Goal: Information Seeking & Learning: Understand process/instructions

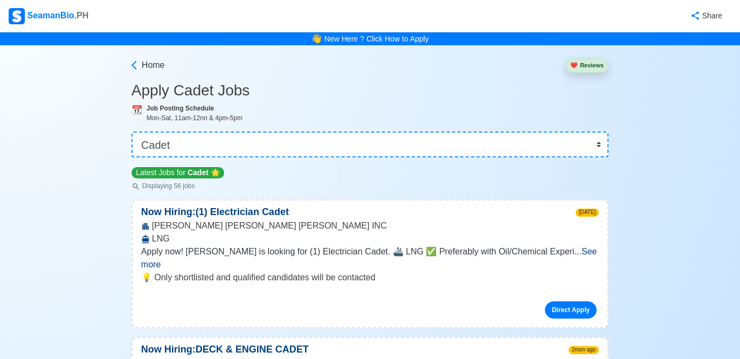
select select "Cadet"
click at [151, 64] on span "Home" at bounding box center [153, 65] width 23 height 13
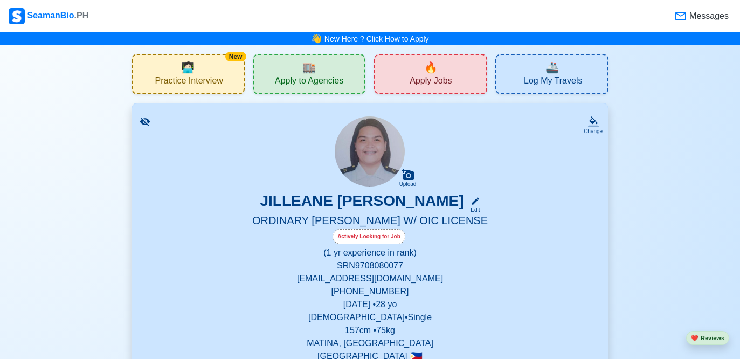
click at [222, 92] on div "New 🧑🏻‍💻 Practice Interview" at bounding box center [187, 74] width 113 height 40
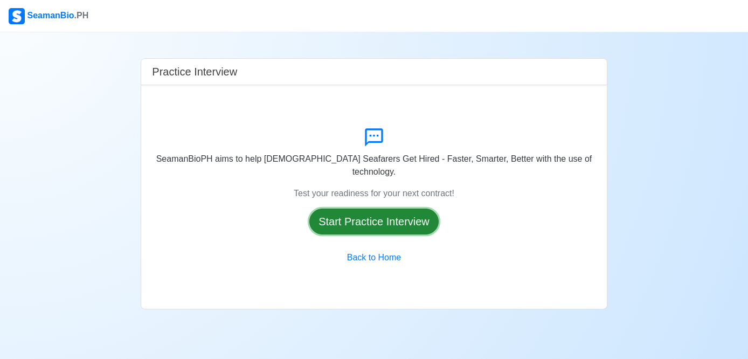
click at [362, 219] on button "Start Practice Interview" at bounding box center [373, 221] width 129 height 26
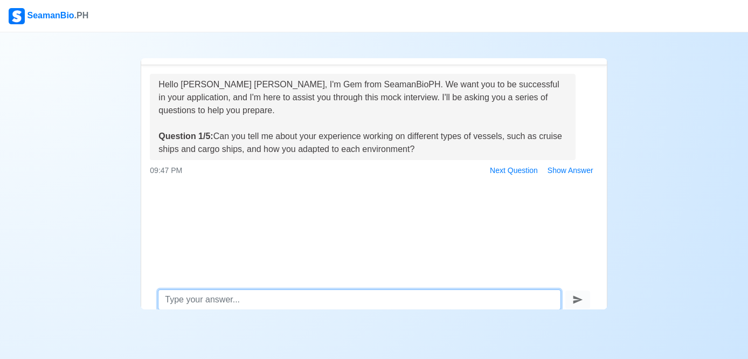
scroll to position [34, 0]
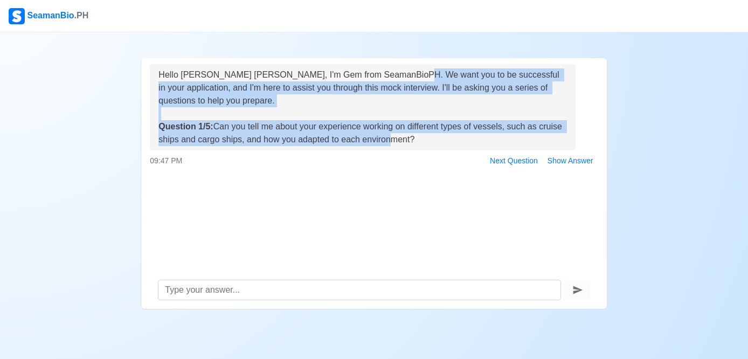
drag, startPoint x: 403, startPoint y: 72, endPoint x: 413, endPoint y: 144, distance: 72.9
click at [413, 144] on div "Hello [PERSON_NAME] [PERSON_NAME], I'm Gem from SeamanBioPH. We want you to be …" at bounding box center [362, 107] width 408 height 78
click at [417, 127] on div "Hello [PERSON_NAME] [PERSON_NAME], I'm Gem from SeamanBioPH. We want you to be …" at bounding box center [362, 107] width 408 height 78
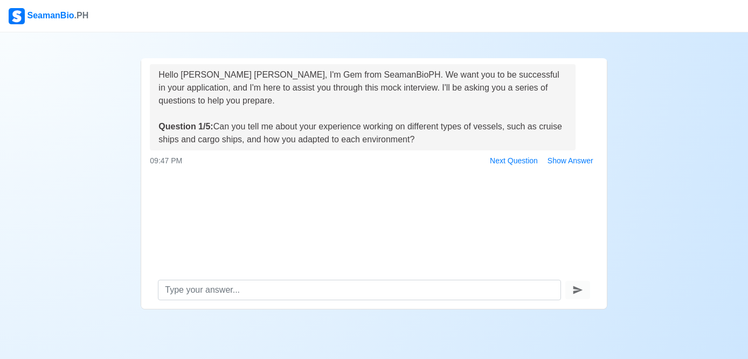
drag, startPoint x: 421, startPoint y: 124, endPoint x: 480, endPoint y: 138, distance: 61.0
click at [480, 138] on div "Hello [PERSON_NAME] [PERSON_NAME], I'm Gem from SeamanBioPH. We want you to be …" at bounding box center [362, 107] width 408 height 78
click at [442, 117] on div "Hello [PERSON_NAME] [PERSON_NAME], I'm Gem from SeamanBioPH. We want you to be …" at bounding box center [362, 107] width 408 height 78
click at [559, 164] on button "Show Answer" at bounding box center [569, 160] width 55 height 17
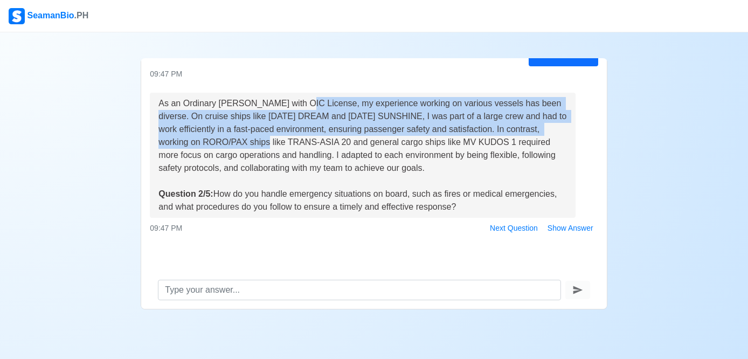
drag, startPoint x: 301, startPoint y: 101, endPoint x: 313, endPoint y: 148, distance: 48.9
click at [313, 148] on div "As an Ordinary [PERSON_NAME] with OIC License, my experience working on various…" at bounding box center [362, 155] width 408 height 116
click at [311, 137] on div "As an Ordinary [PERSON_NAME] with OIC License, my experience working on various…" at bounding box center [362, 155] width 408 height 116
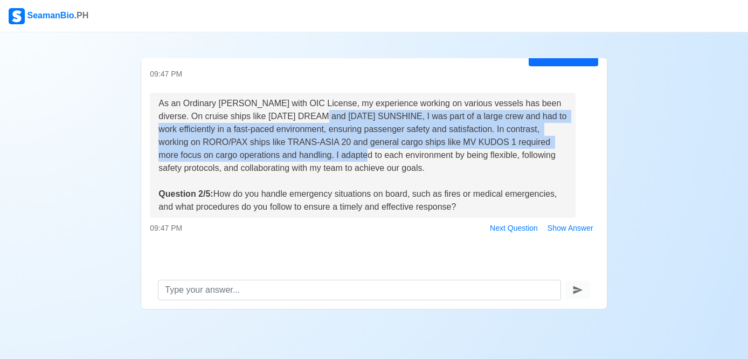
drag, startPoint x: 354, startPoint y: 113, endPoint x: 416, endPoint y: 159, distance: 77.0
click at [416, 159] on div "As an Ordinary [PERSON_NAME] with OIC License, my experience working on various…" at bounding box center [362, 155] width 408 height 116
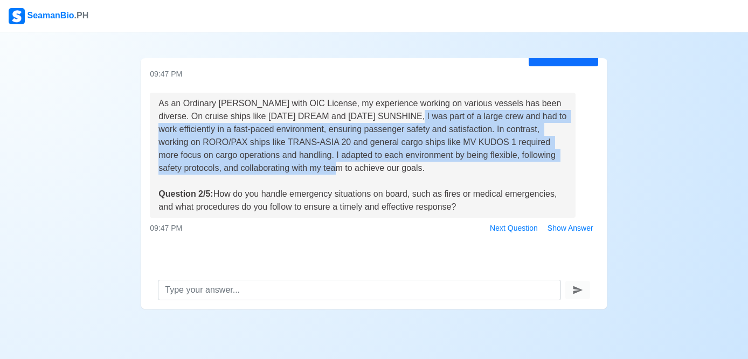
drag, startPoint x: 424, startPoint y: 122, endPoint x: 424, endPoint y: 165, distance: 43.6
click at [424, 165] on div "As an Ordinary [PERSON_NAME] with OIC License, my experience working on various…" at bounding box center [362, 155] width 408 height 116
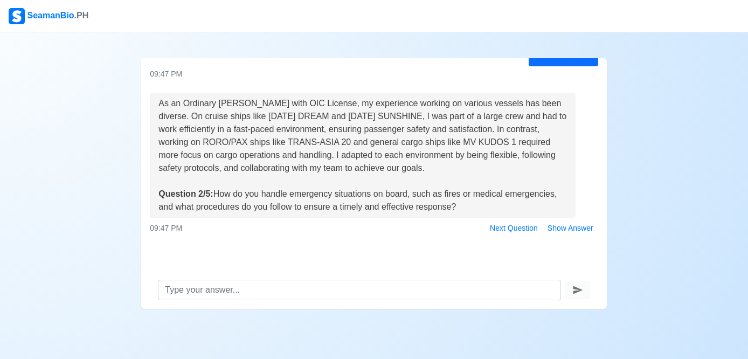
click at [409, 120] on div "As an Ordinary [PERSON_NAME] with OIC License, my experience working on various…" at bounding box center [362, 155] width 408 height 116
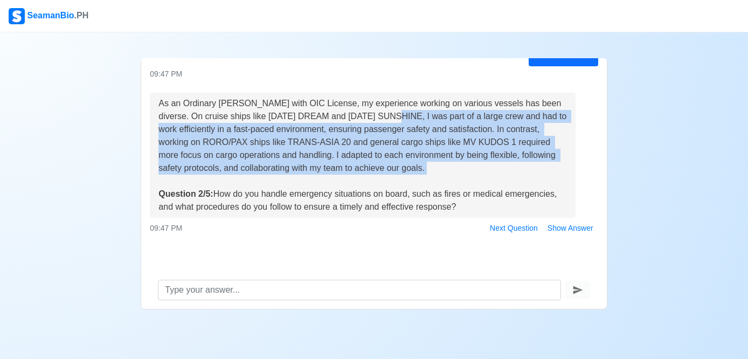
click at [419, 178] on div "As an Ordinary [PERSON_NAME] with OIC License, my experience working on various…" at bounding box center [362, 155] width 408 height 116
click at [417, 118] on div "As an Ordinary [PERSON_NAME] with OIC License, my experience working on various…" at bounding box center [362, 155] width 408 height 116
drag, startPoint x: 422, startPoint y: 136, endPoint x: 526, endPoint y: 224, distance: 135.7
click at [526, 207] on div "As an Ordinary [PERSON_NAME] with OIC License, my experience working on various…" at bounding box center [362, 155] width 408 height 116
click at [568, 227] on button "Show Answer" at bounding box center [569, 228] width 55 height 17
